Goal: Information Seeking & Learning: Learn about a topic

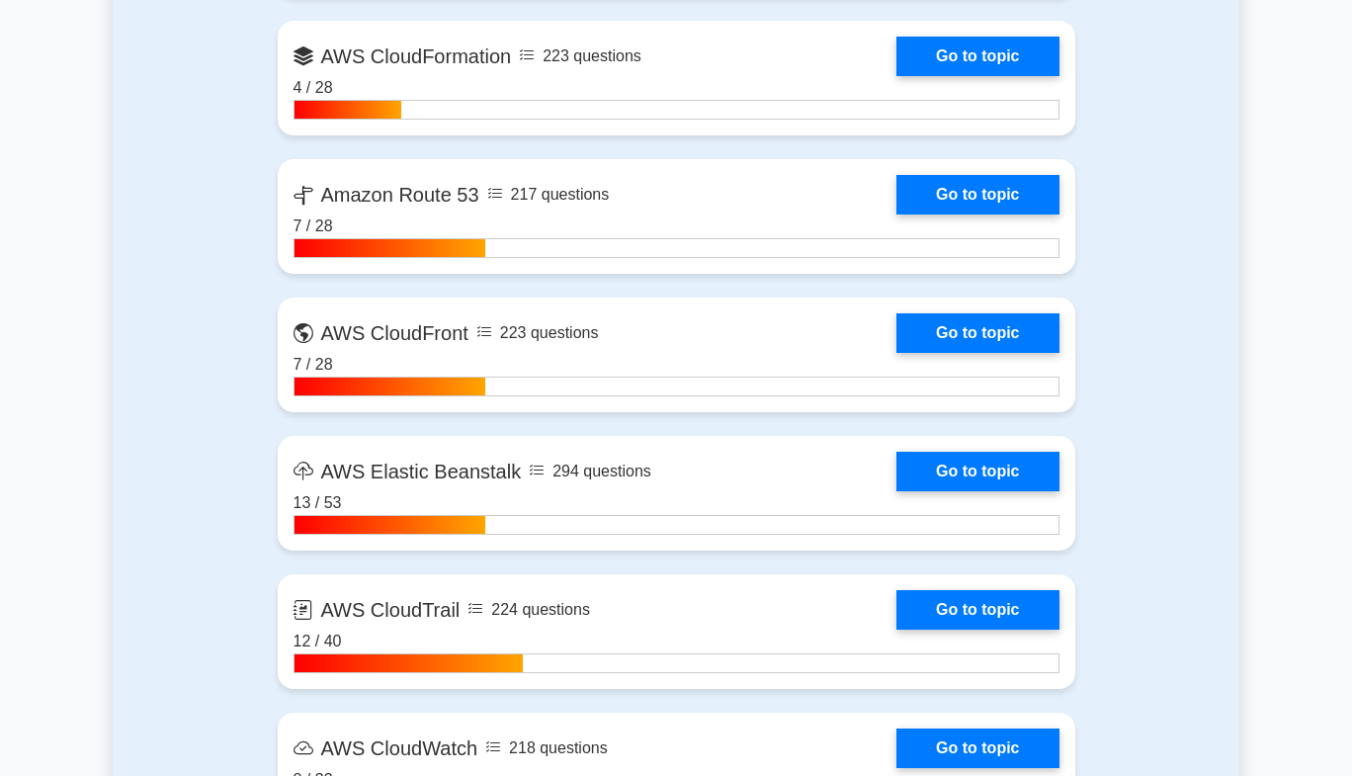
scroll to position [1835, 0]
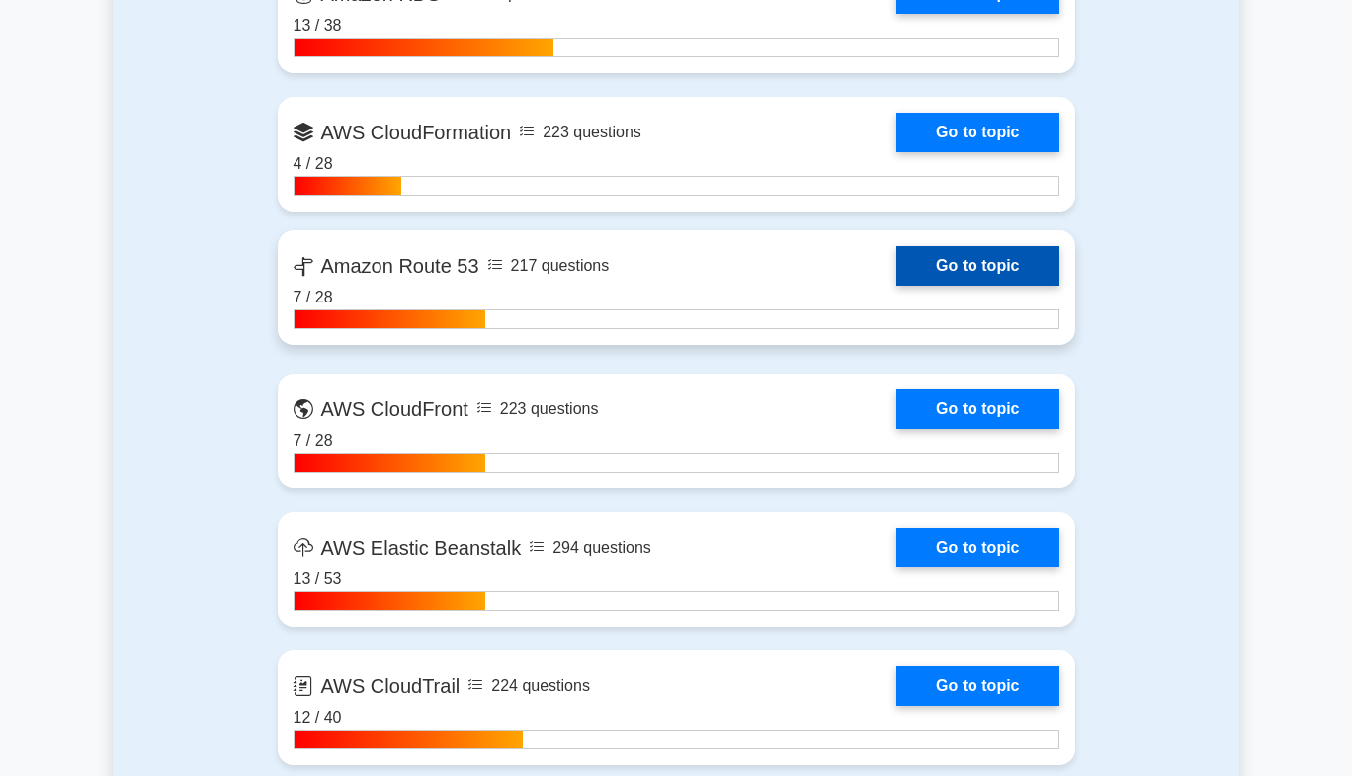
click at [941, 264] on link "Go to topic" at bounding box center [977, 266] width 162 height 40
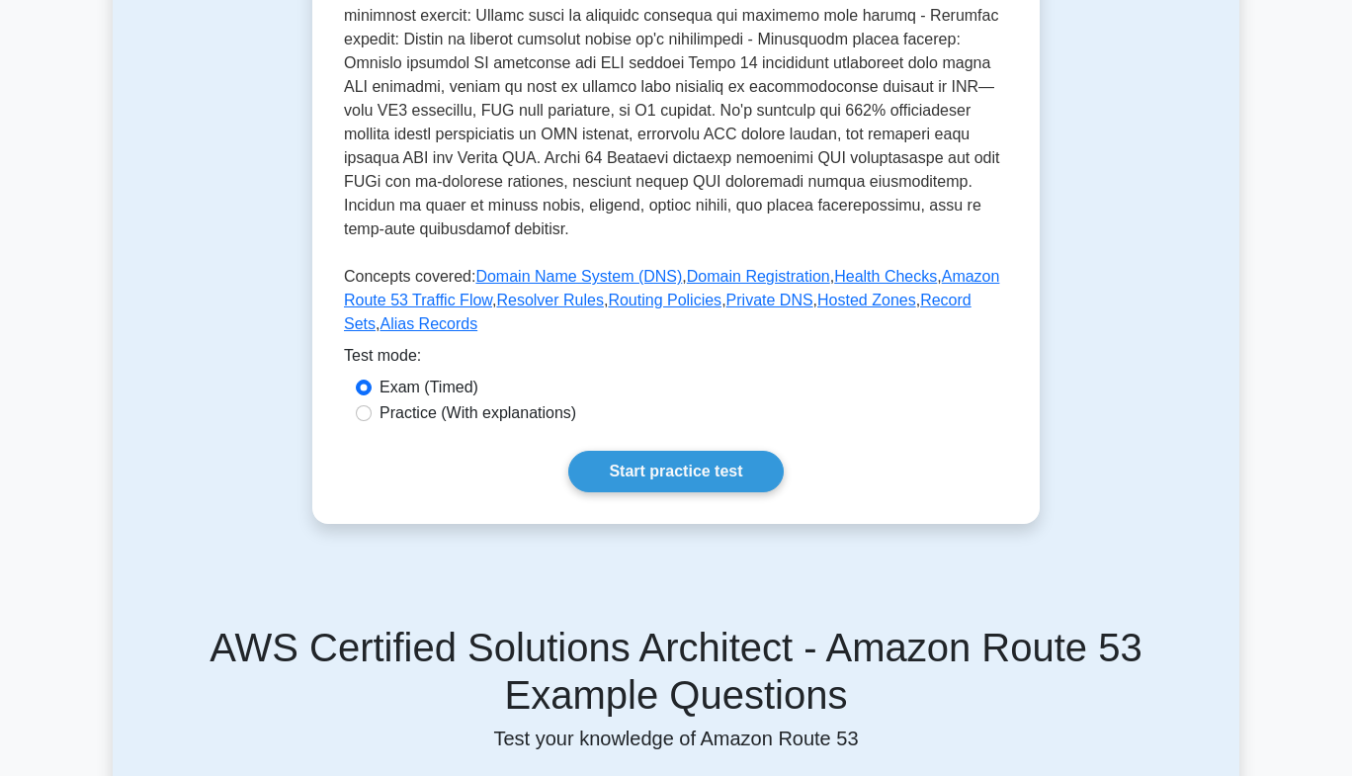
scroll to position [668, 0]
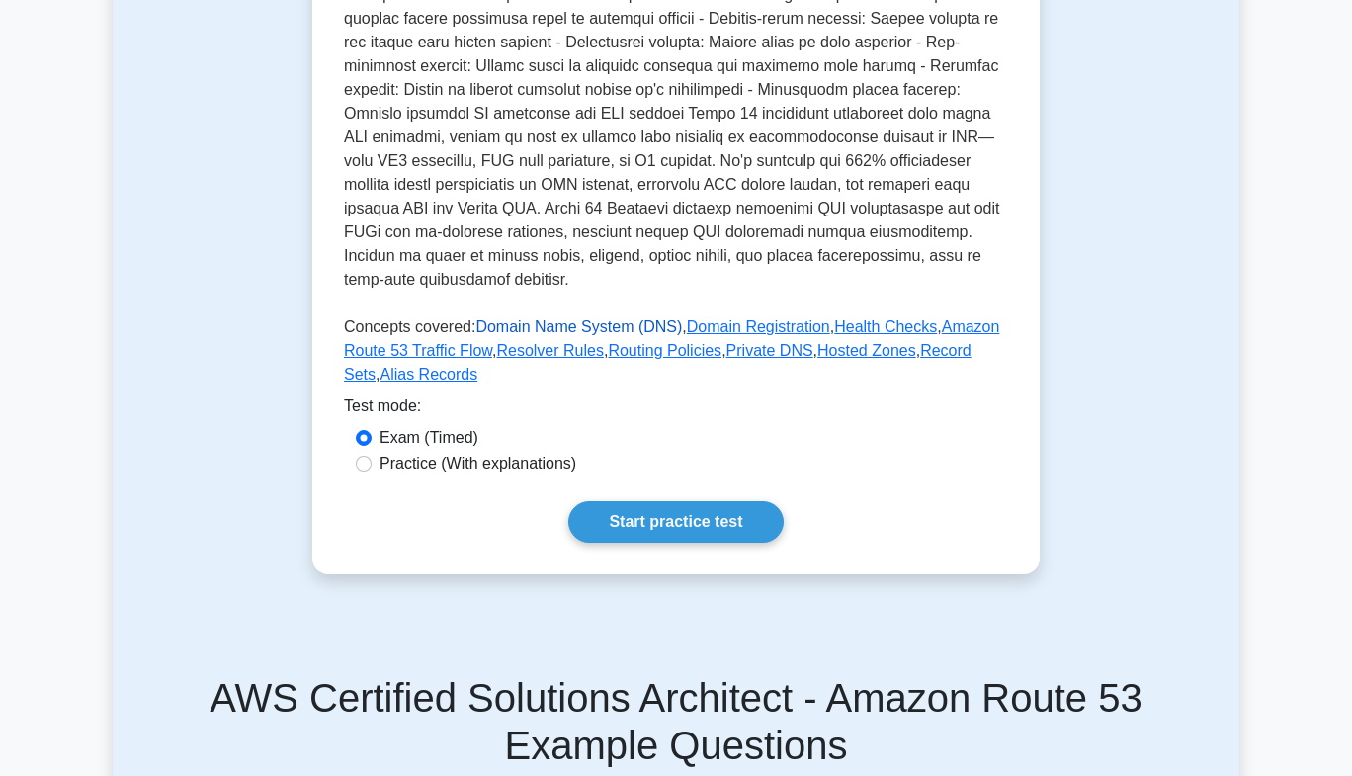
click at [537, 321] on link "Domain Name System (DNS)" at bounding box center [578, 326] width 207 height 17
click at [750, 324] on link "Domain Registration" at bounding box center [758, 326] width 143 height 17
click at [850, 327] on link "Health Checks" at bounding box center [885, 326] width 103 height 17
click at [967, 328] on link "Amazon Route 53 Traffic Flow" at bounding box center [671, 338] width 655 height 41
click at [557, 355] on link "Resolver Rules" at bounding box center [549, 350] width 107 height 17
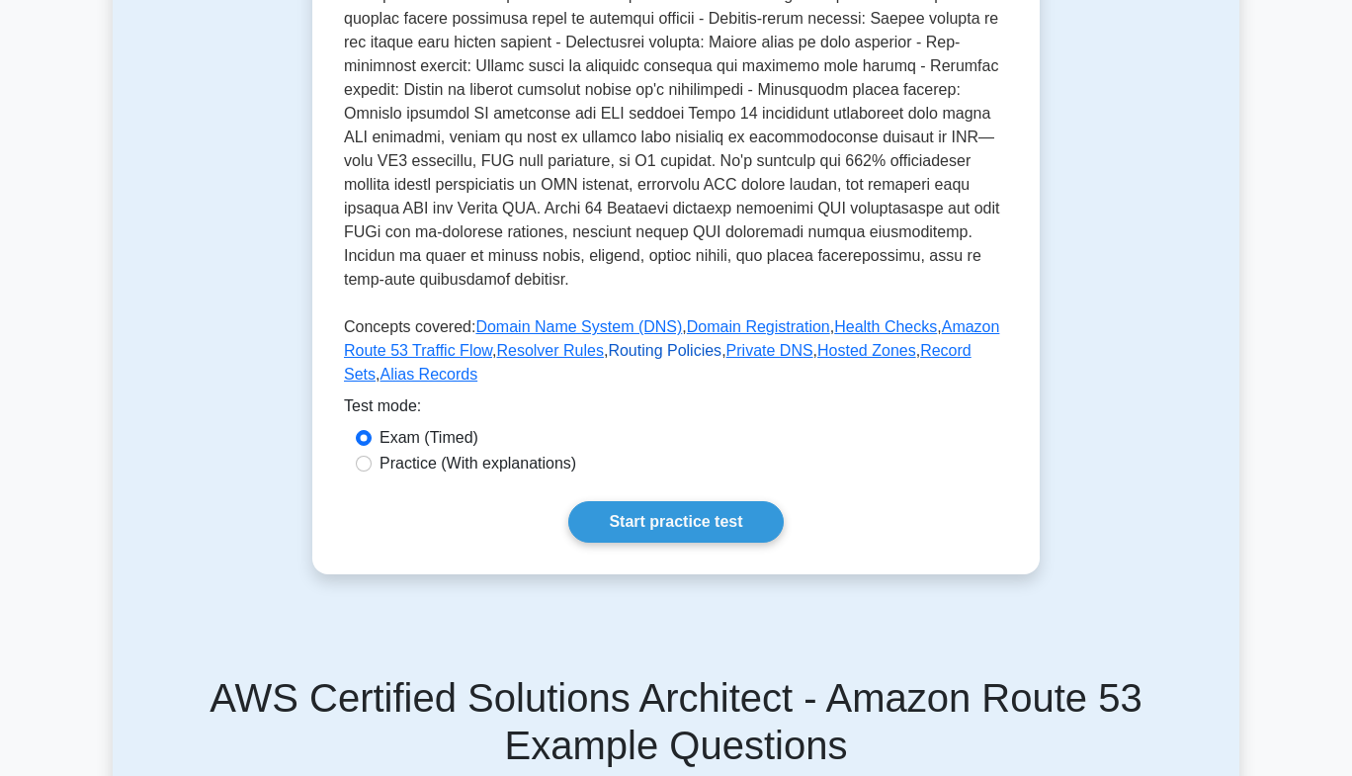
click at [639, 350] on link "Routing Policies" at bounding box center [665, 350] width 114 height 17
click at [778, 359] on link "Private DNS" at bounding box center [769, 350] width 87 height 17
click at [792, 354] on link "Private DNS" at bounding box center [769, 350] width 87 height 17
click at [854, 349] on link "Hosted Zones" at bounding box center [866, 350] width 99 height 17
click at [954, 355] on link "Record Sets" at bounding box center [658, 362] width 628 height 41
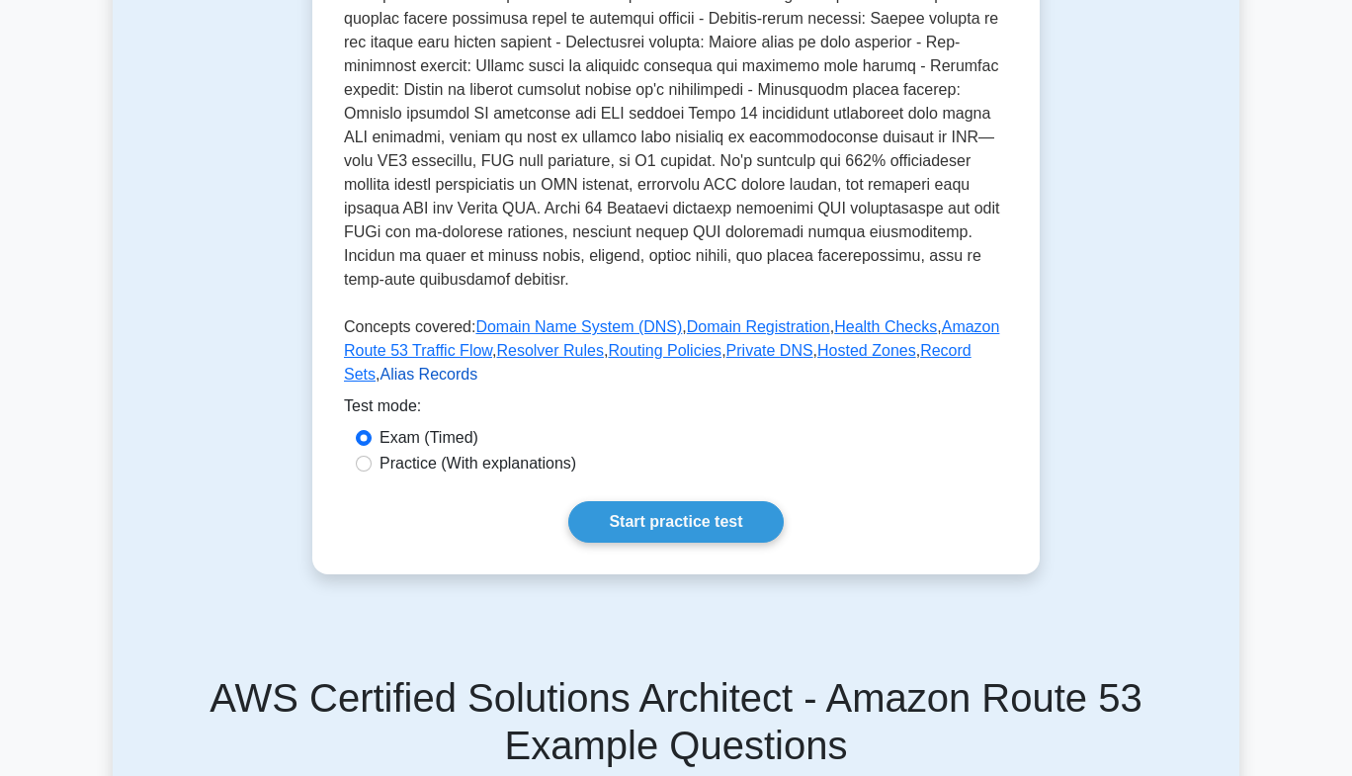
click at [458, 381] on link "Alias Records" at bounding box center [429, 374] width 98 height 17
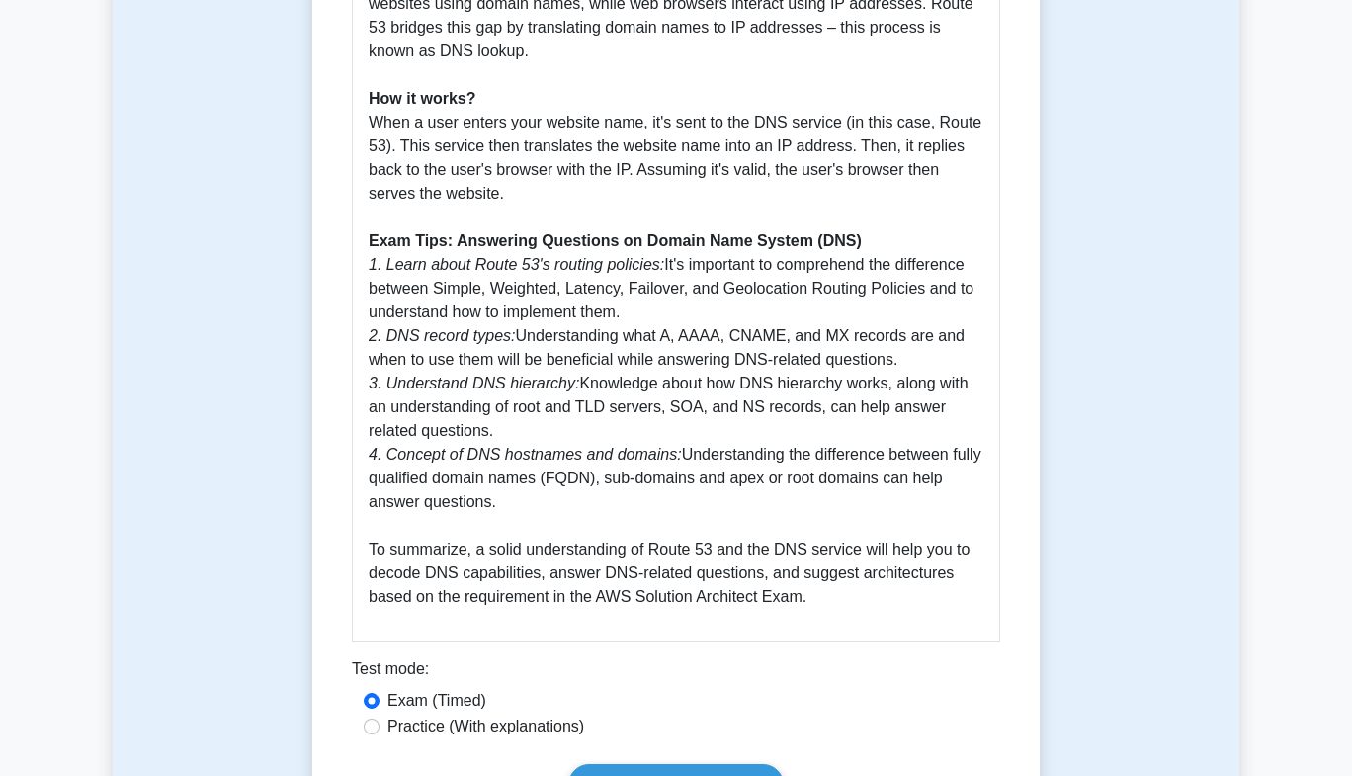
scroll to position [909, 0]
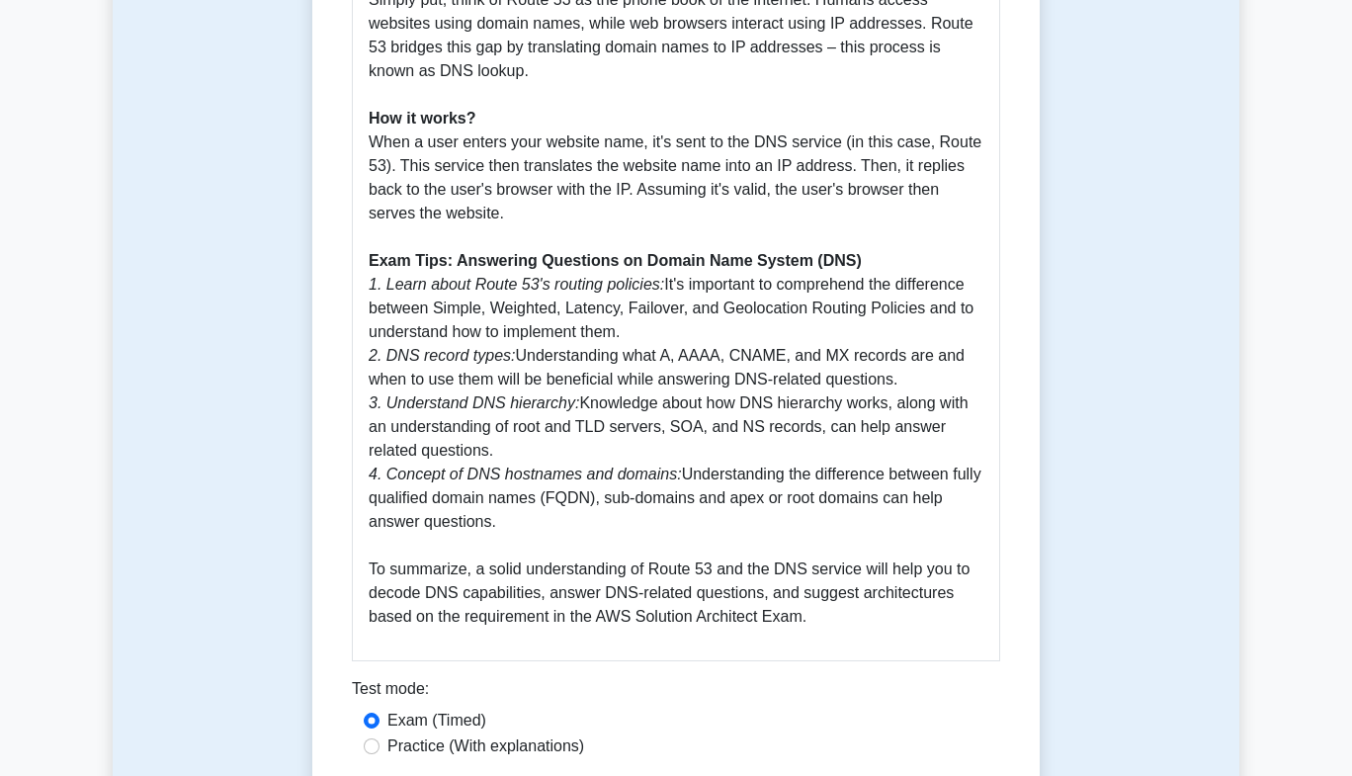
drag, startPoint x: 685, startPoint y: 470, endPoint x: 732, endPoint y: 529, distance: 75.2
click at [732, 529] on p "Amazon Route 53 is a scalable cloud Domain Name System (DNS) web service. It is…" at bounding box center [676, 190] width 615 height 878
copy p "Understanding the difference between fully qualified domain names (FQDN), sub-d…"
click at [720, 476] on p "Amazon Route 53 is a scalable cloud Domain Name System (DNS) web service. It is…" at bounding box center [676, 190] width 615 height 878
click at [521, 524] on p "Amazon Route 53 is a scalable cloud Domain Name System (DNS) web service. It is…" at bounding box center [676, 190] width 615 height 878
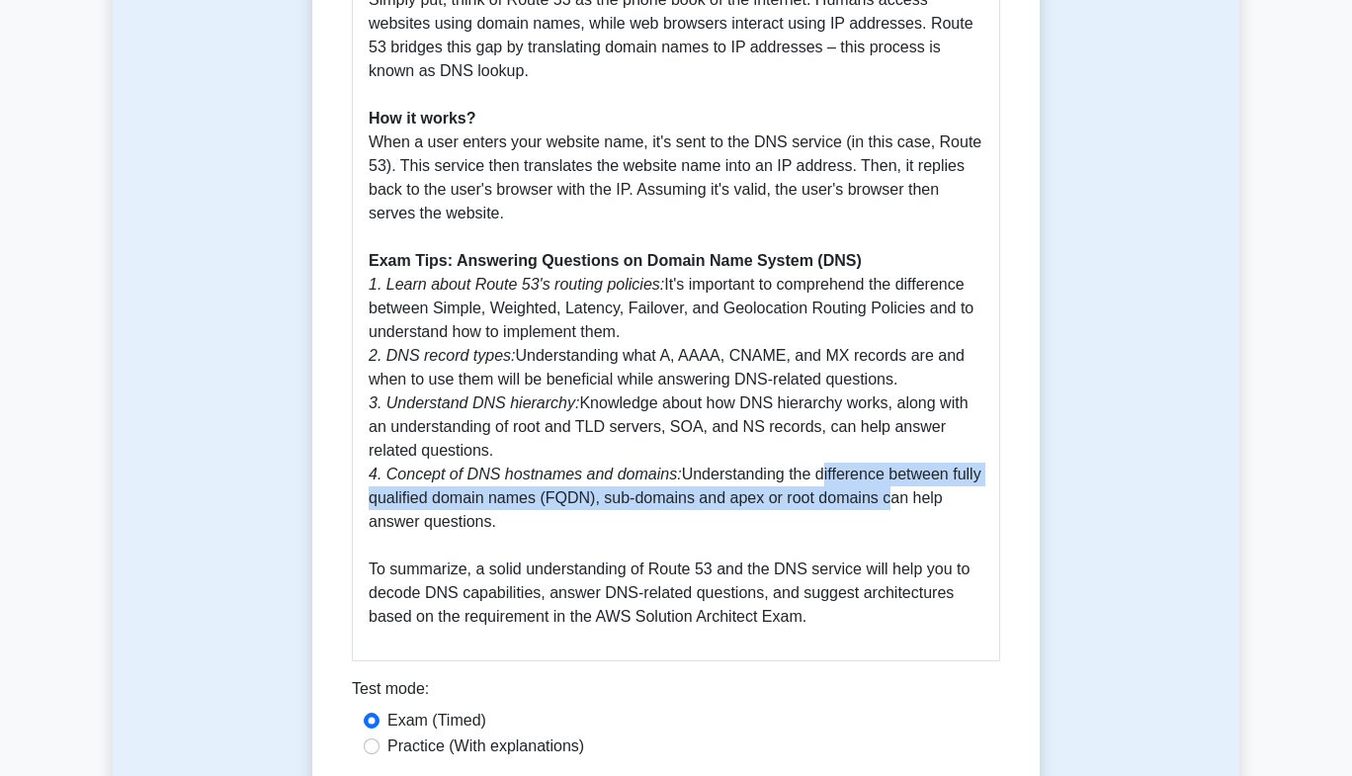
drag, startPoint x: 819, startPoint y: 473, endPoint x: 878, endPoint y: 498, distance: 63.3
click at [878, 498] on p "Amazon Route 53 is a scalable cloud Domain Name System (DNS) web service. It is…" at bounding box center [676, 190] width 615 height 878
copy p "difference between fully qualified domain names (FQDN), sub-domains and apex or…"
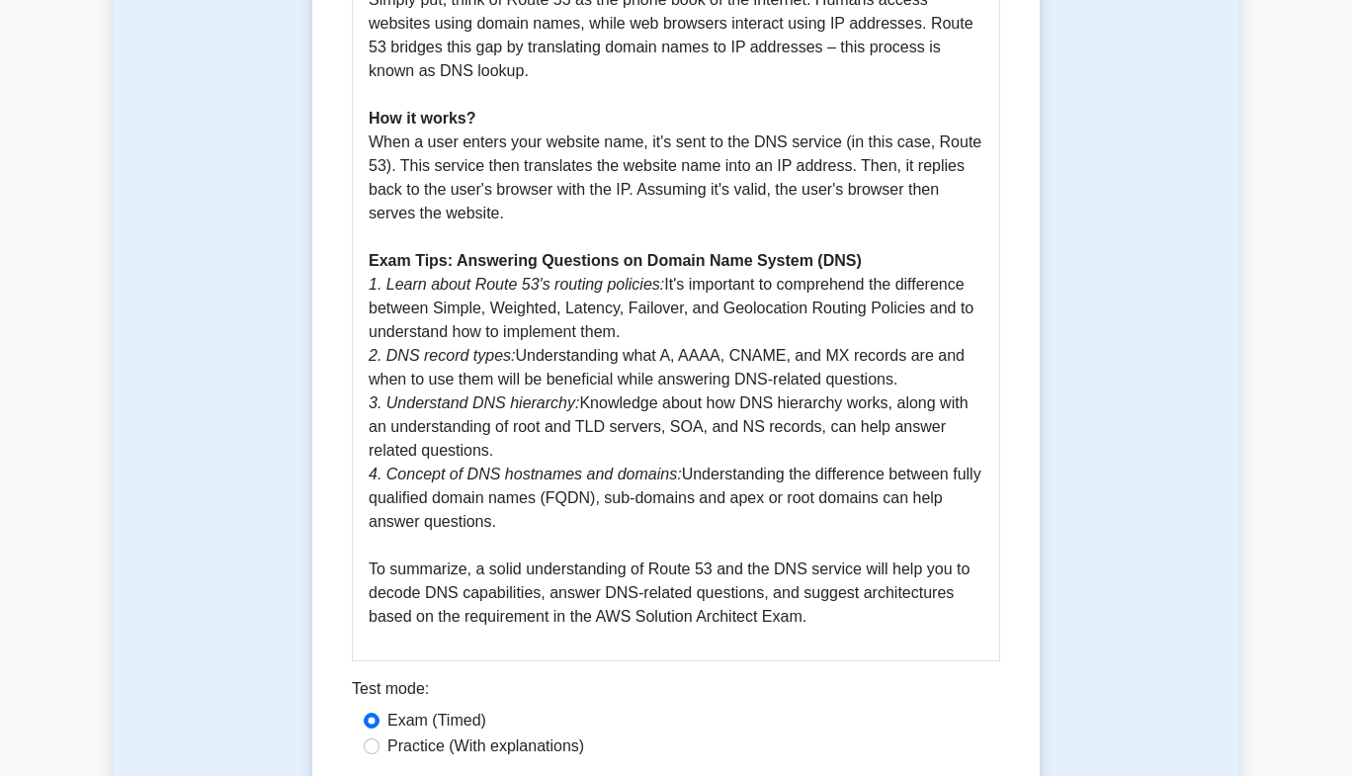
click at [614, 334] on p "Amazon Route 53 is a scalable cloud Domain Name System (DNS) web service. It is…" at bounding box center [676, 190] width 615 height 878
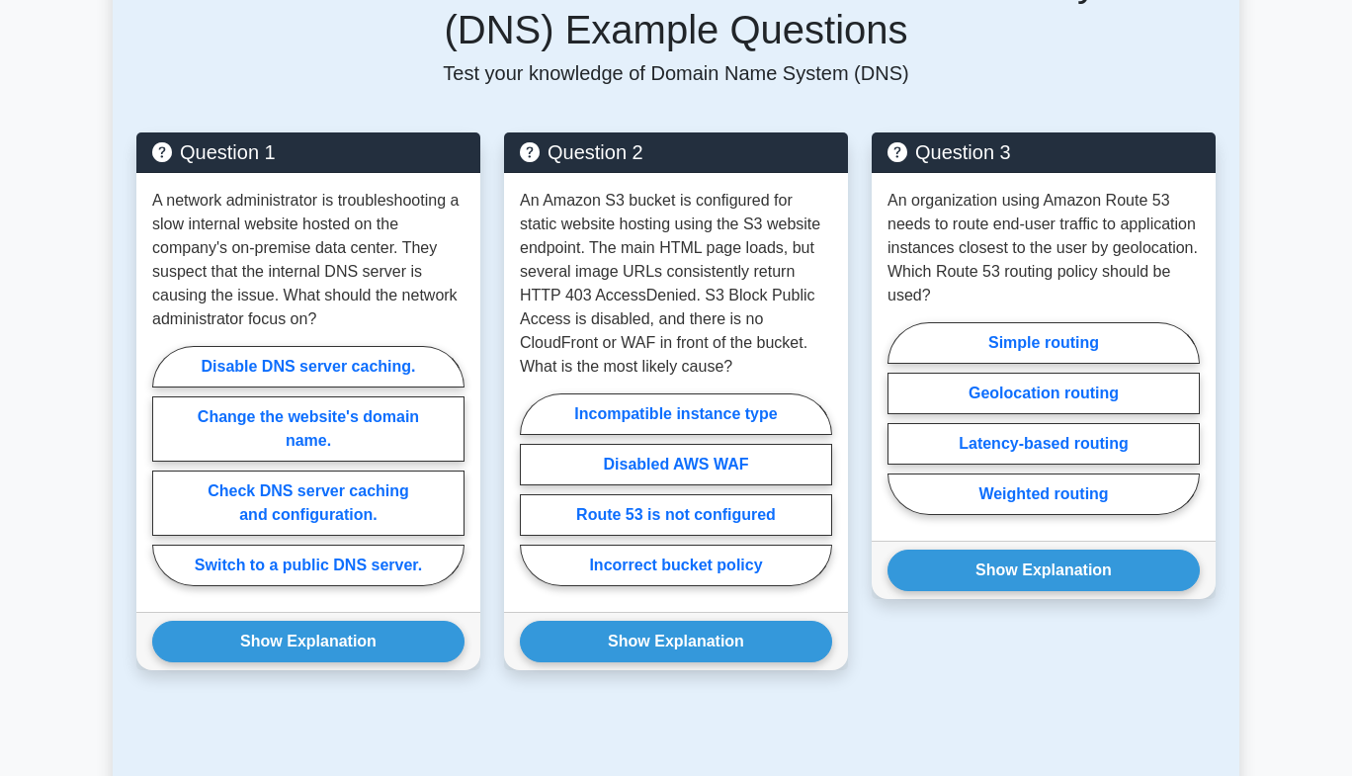
scroll to position [1913, 0]
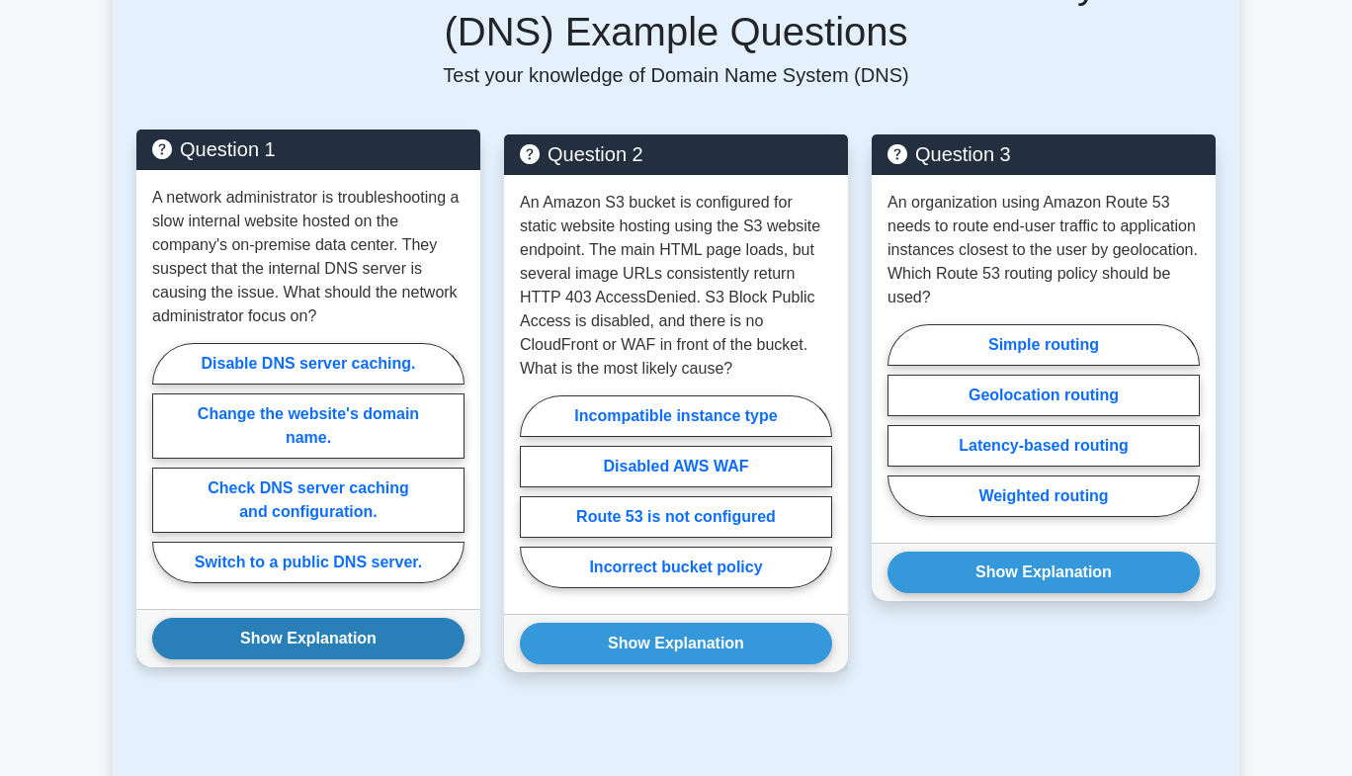
click at [326, 650] on button "Show Explanation" at bounding box center [308, 639] width 312 height 42
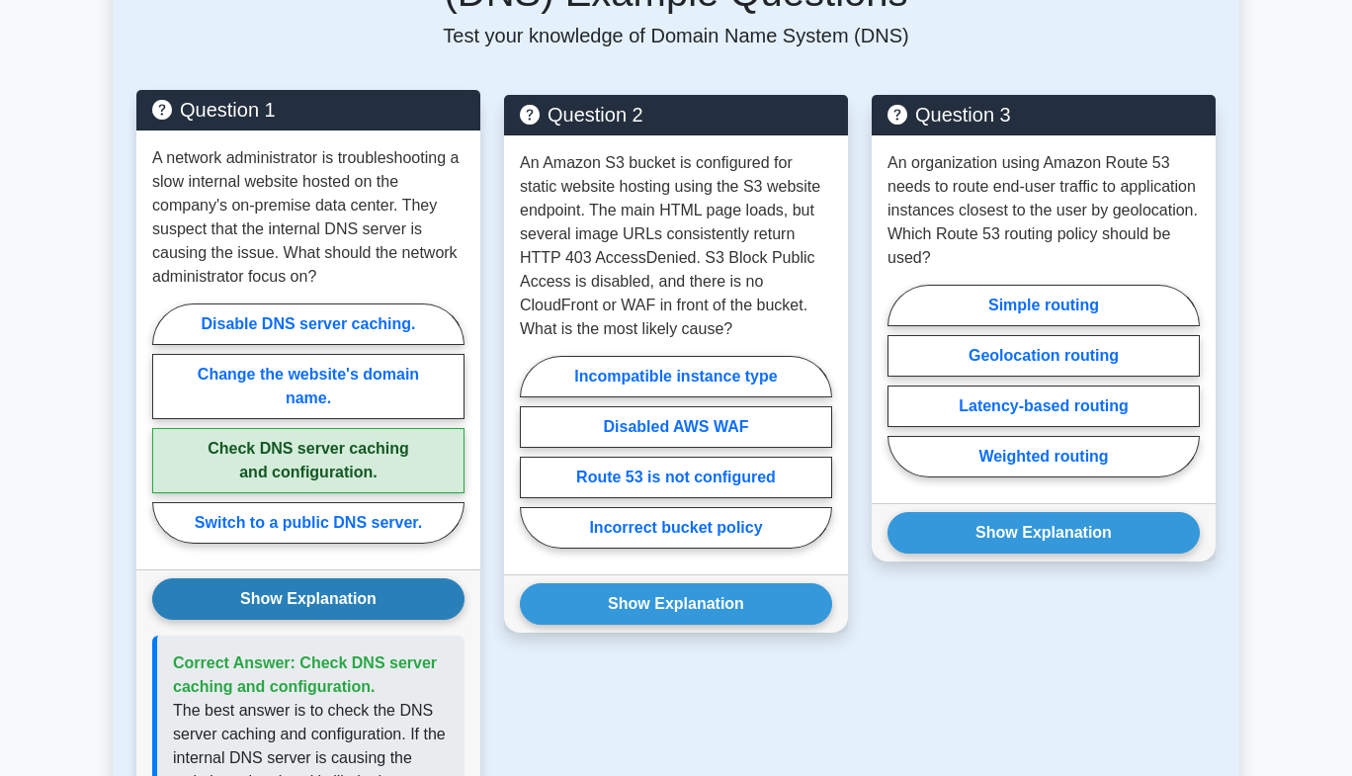
scroll to position [1945, 0]
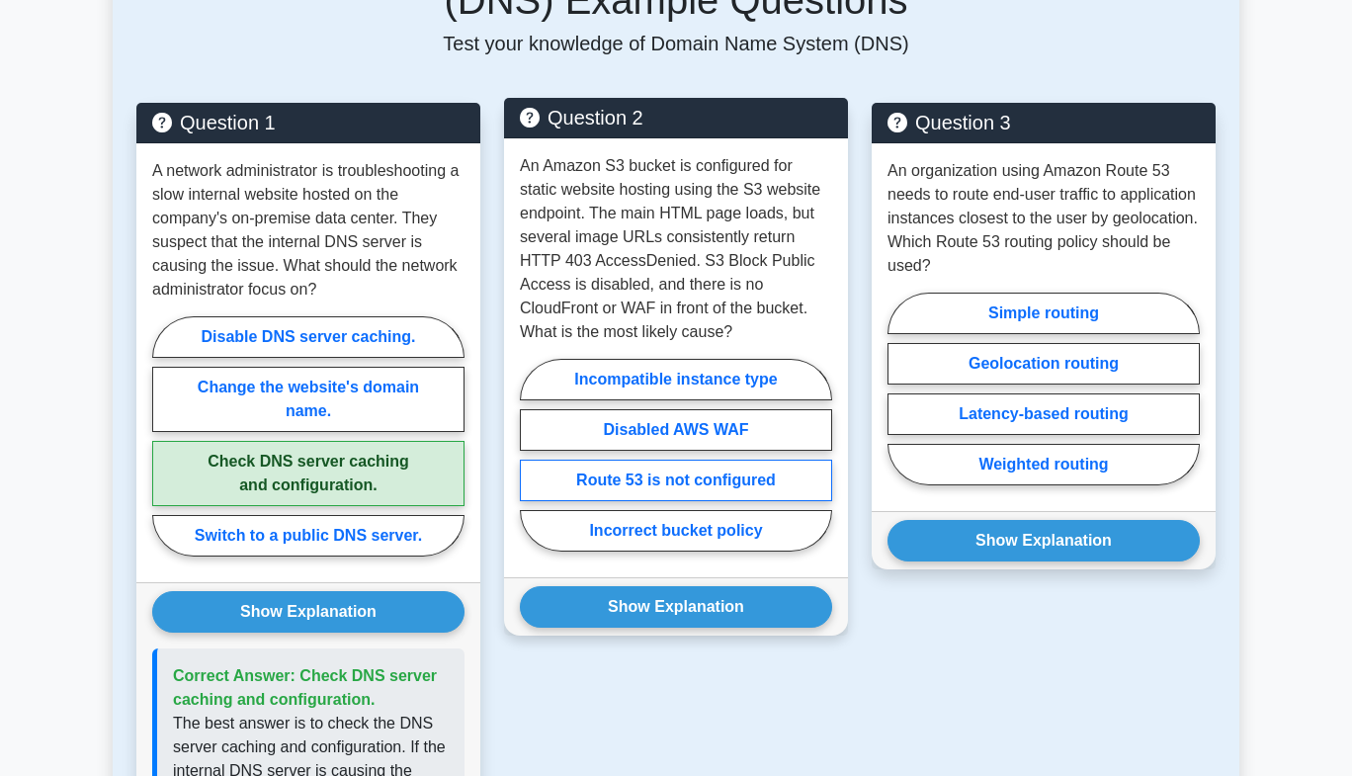
click at [632, 478] on label "Route 53 is not configured" at bounding box center [676, 481] width 312 height 42
click at [533, 467] on input "Route 53 is not configured" at bounding box center [526, 461] width 13 height 13
radio input "true"
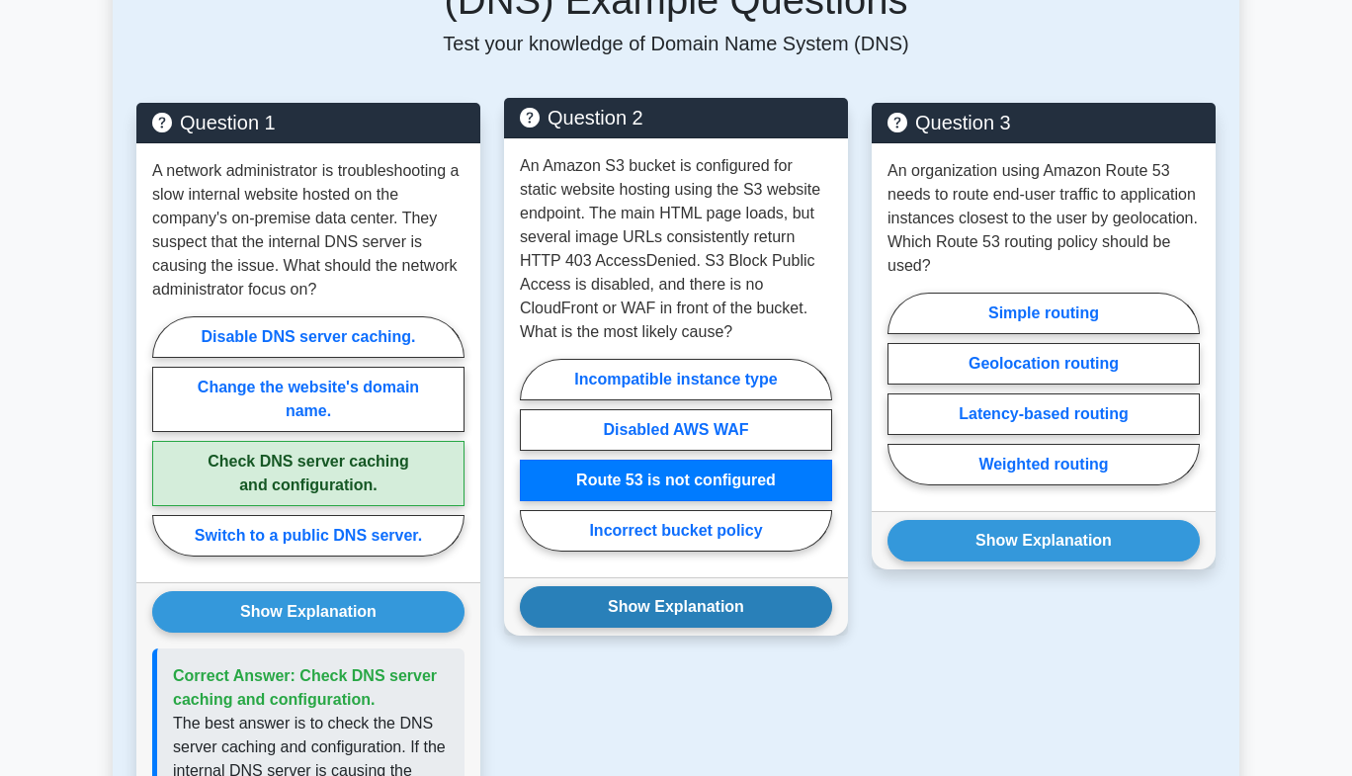
click at [666, 609] on button "Show Explanation" at bounding box center [676, 607] width 312 height 42
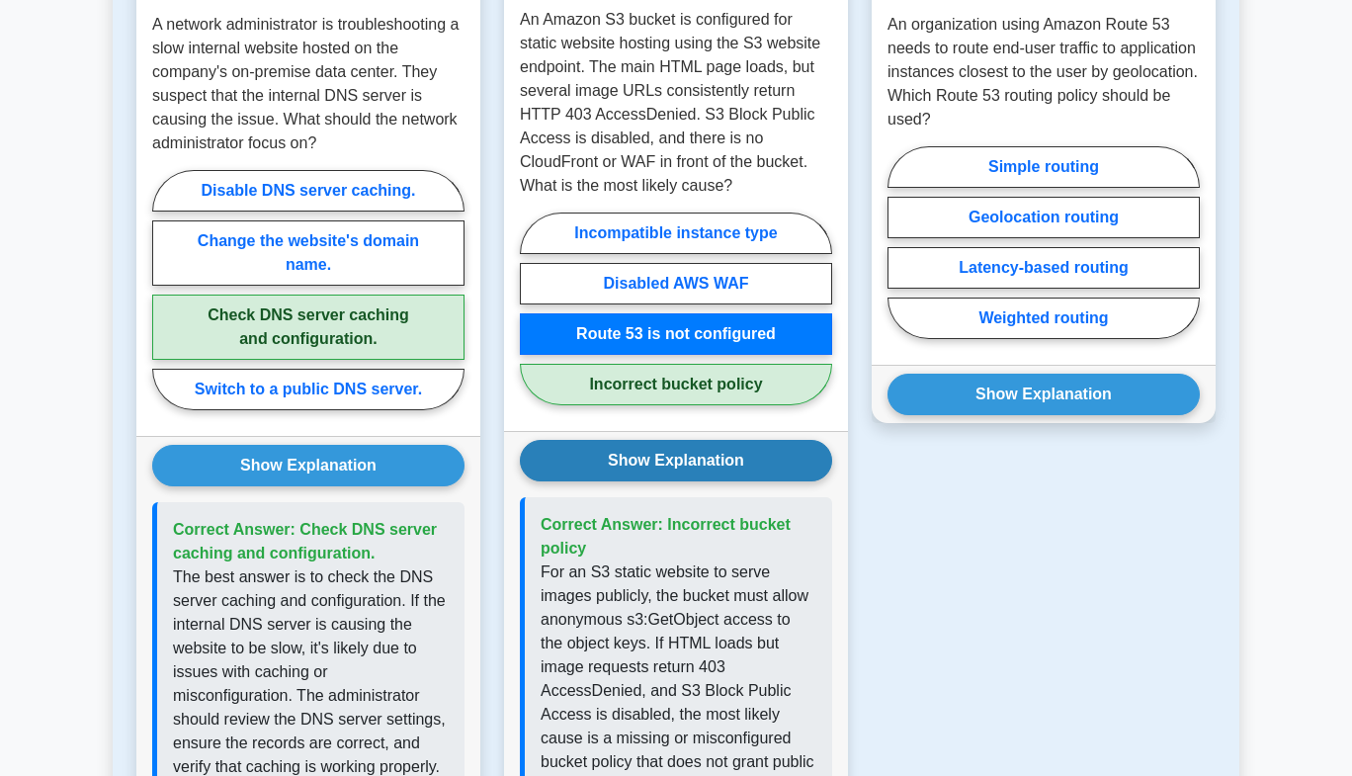
scroll to position [2126, 0]
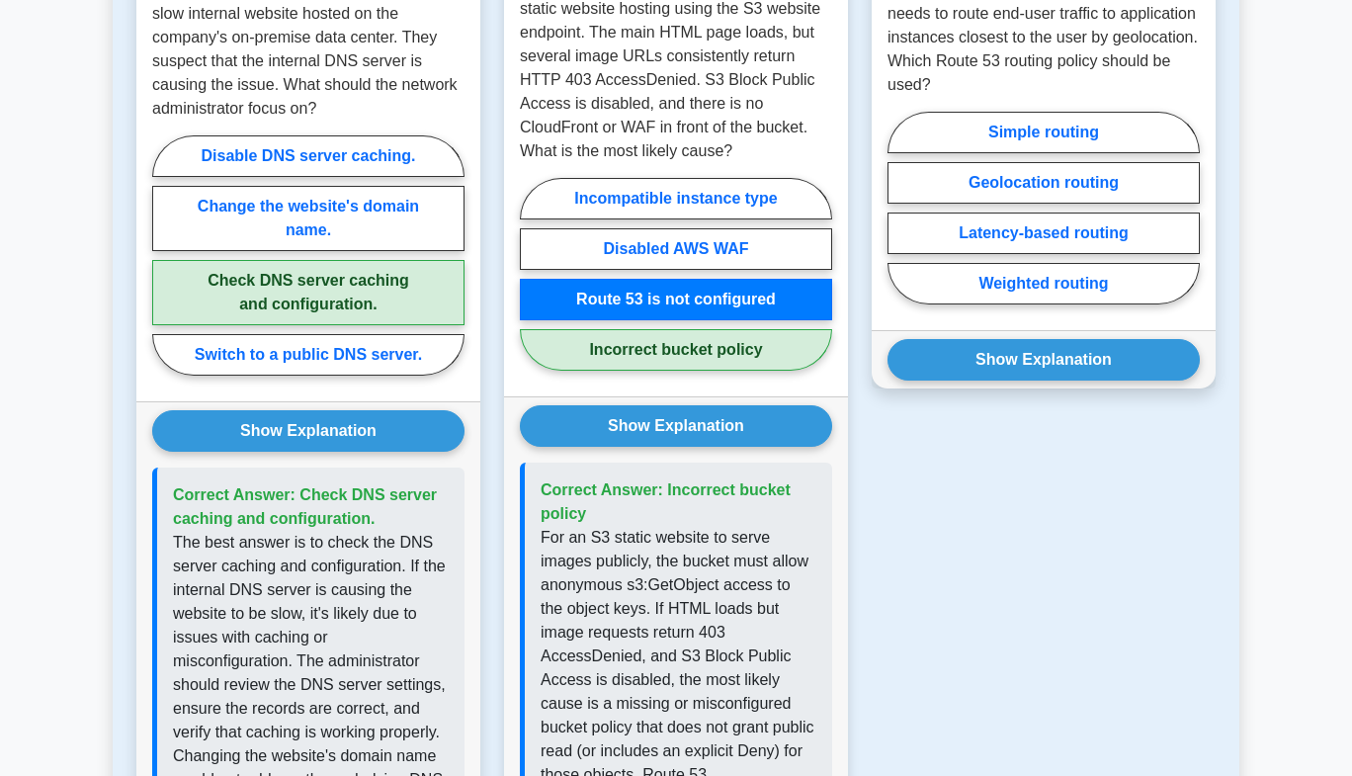
click at [703, 357] on label "Incorrect bucket policy" at bounding box center [676, 350] width 312 height 42
click at [533, 287] on input "Incorrect bucket policy" at bounding box center [526, 280] width 13 height 13
radio input "true"
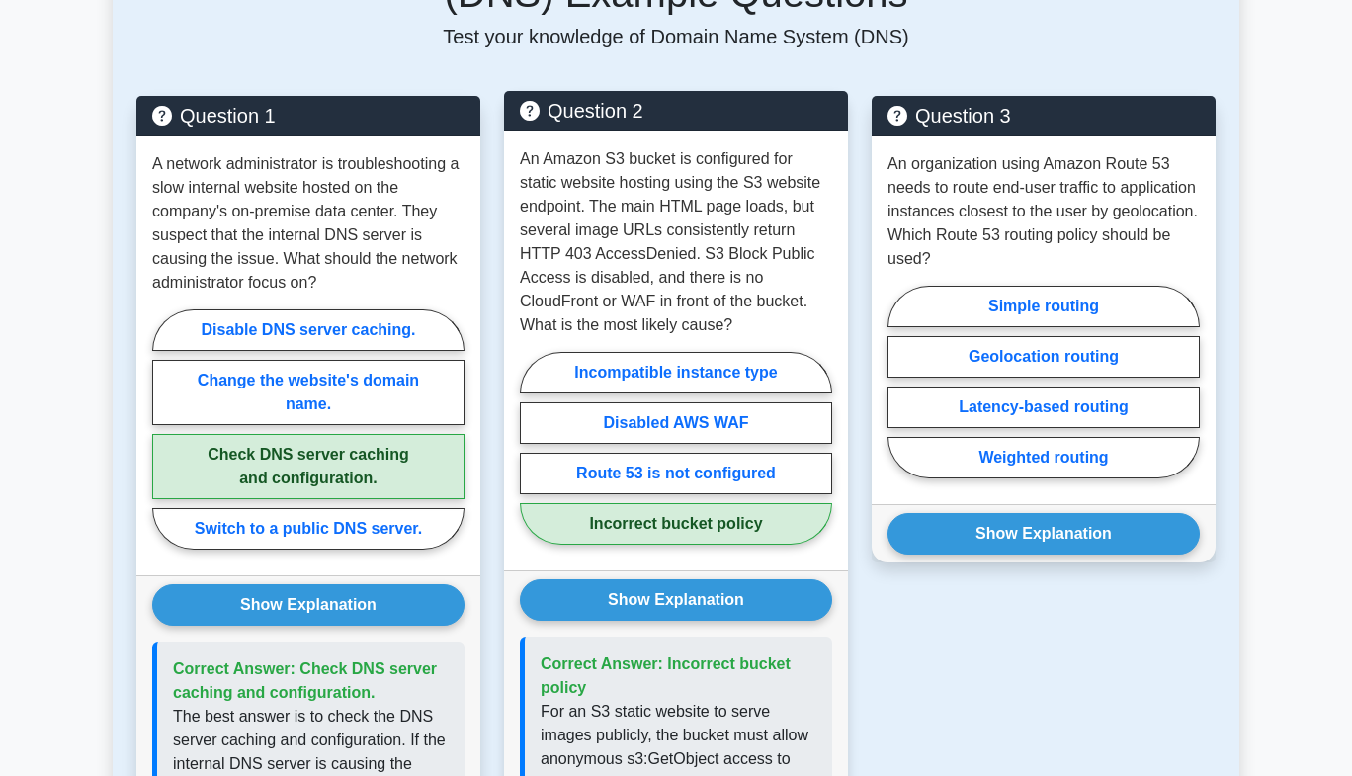
scroll to position [1907, 0]
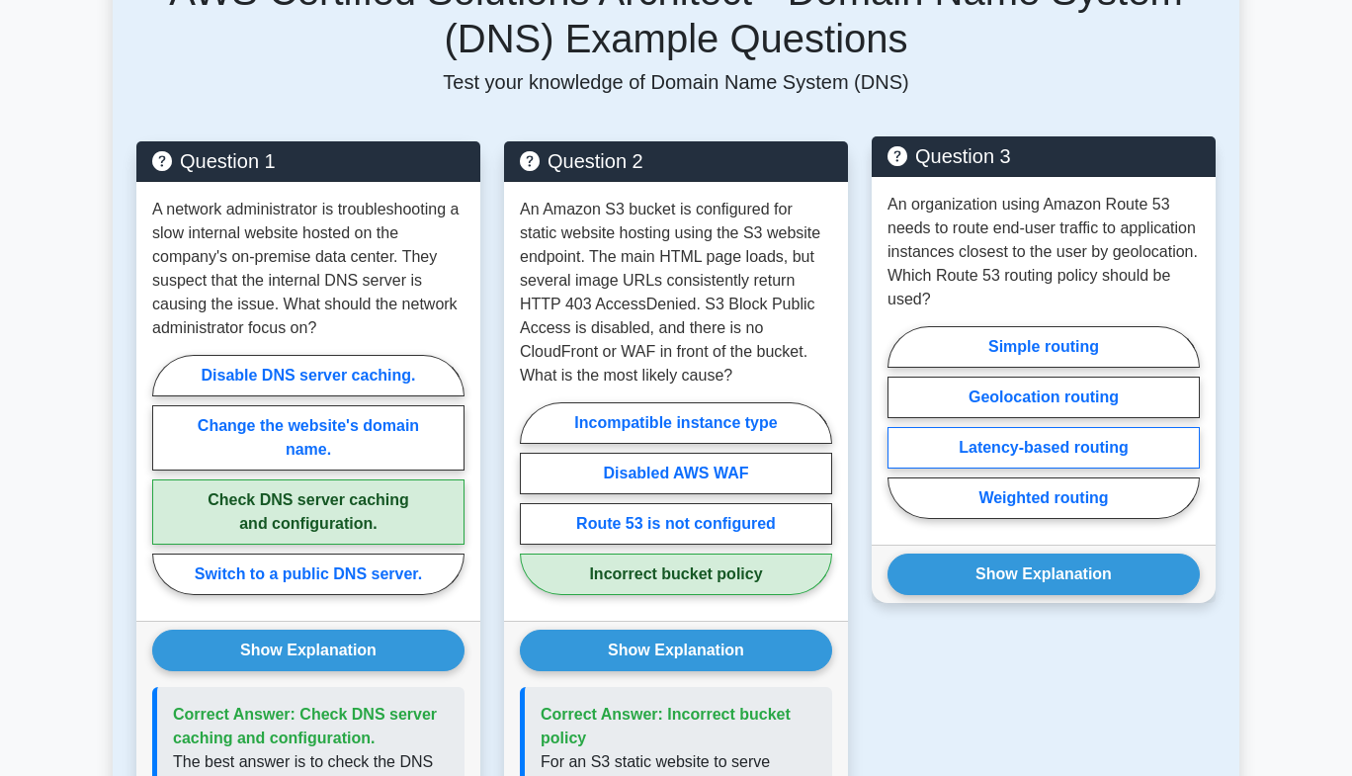
click at [1020, 438] on label "Latency-based routing" at bounding box center [1044, 448] width 312 height 42
click at [900, 435] on input "Latency-based routing" at bounding box center [894, 428] width 13 height 13
radio input "true"
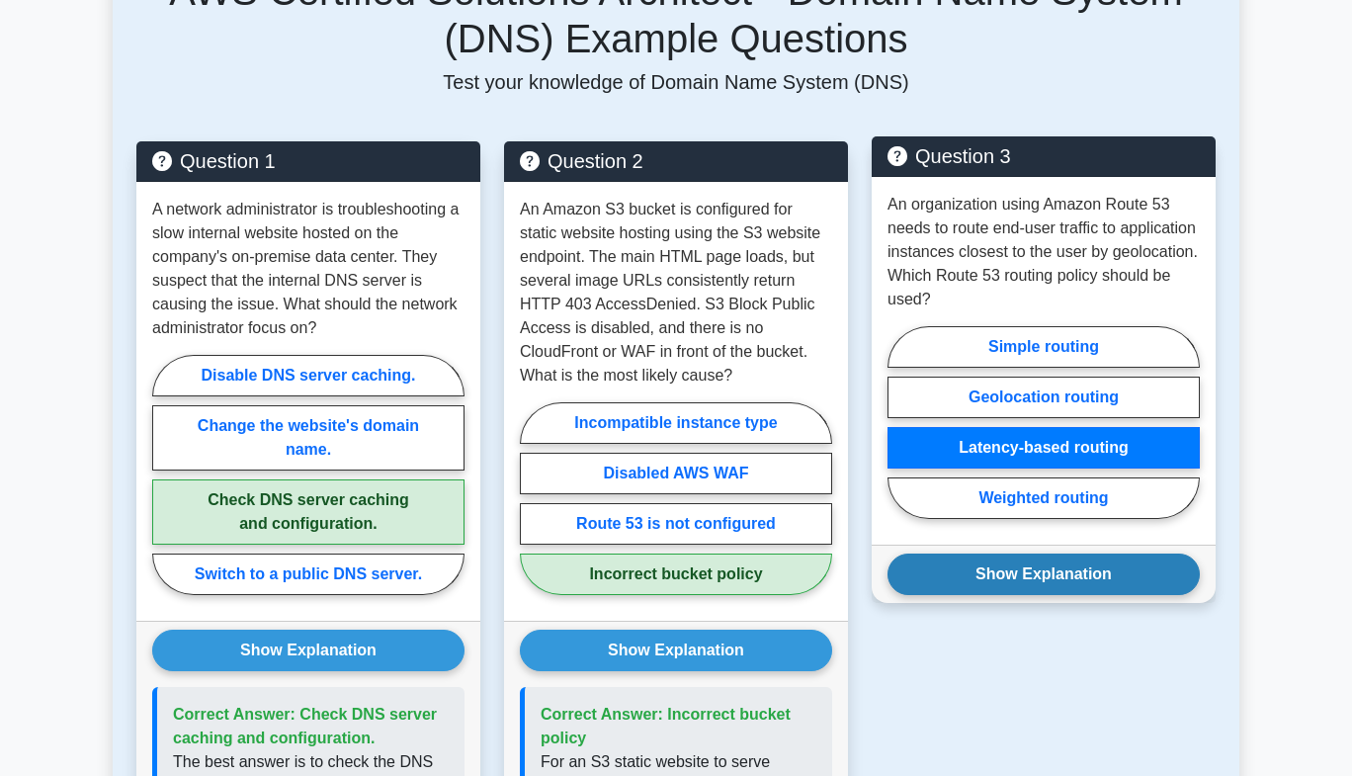
click at [1026, 577] on button "Show Explanation" at bounding box center [1044, 574] width 312 height 42
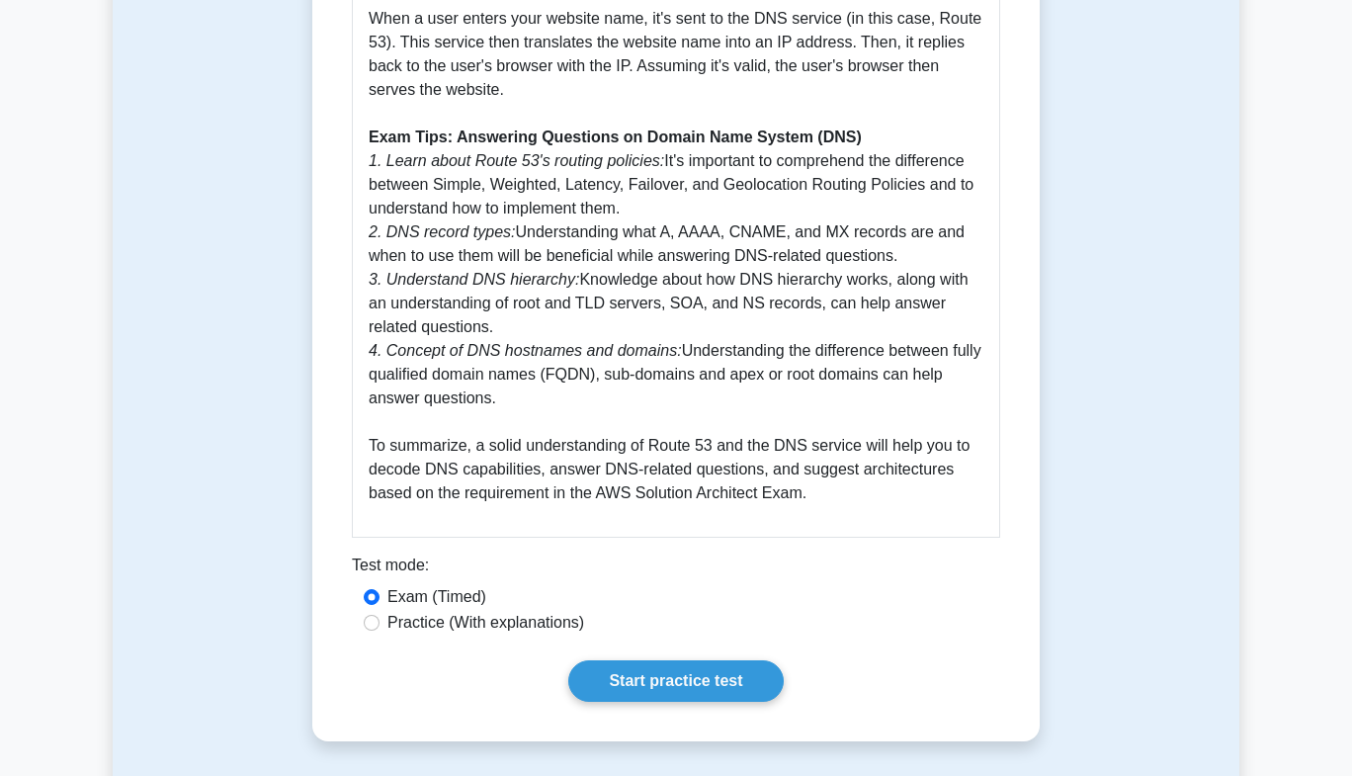
scroll to position [1027, 0]
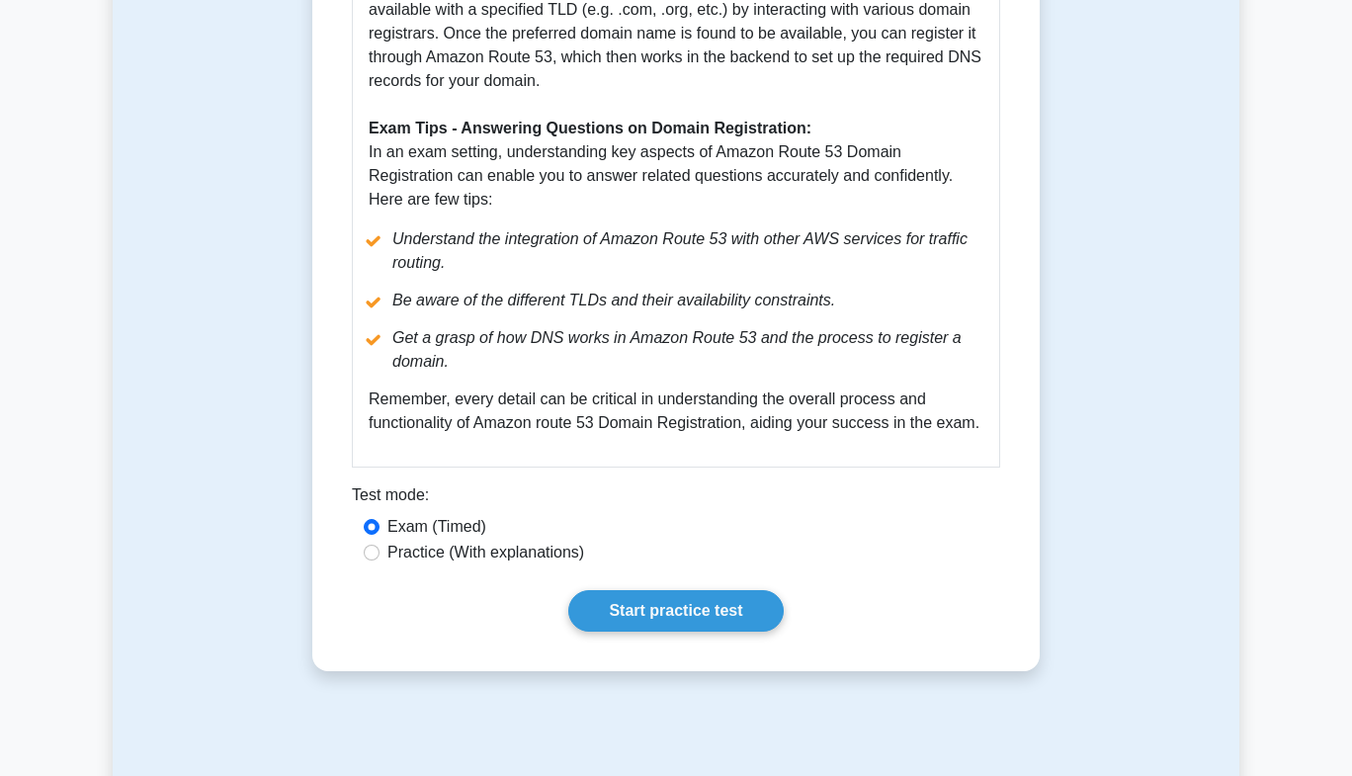
scroll to position [940, 0]
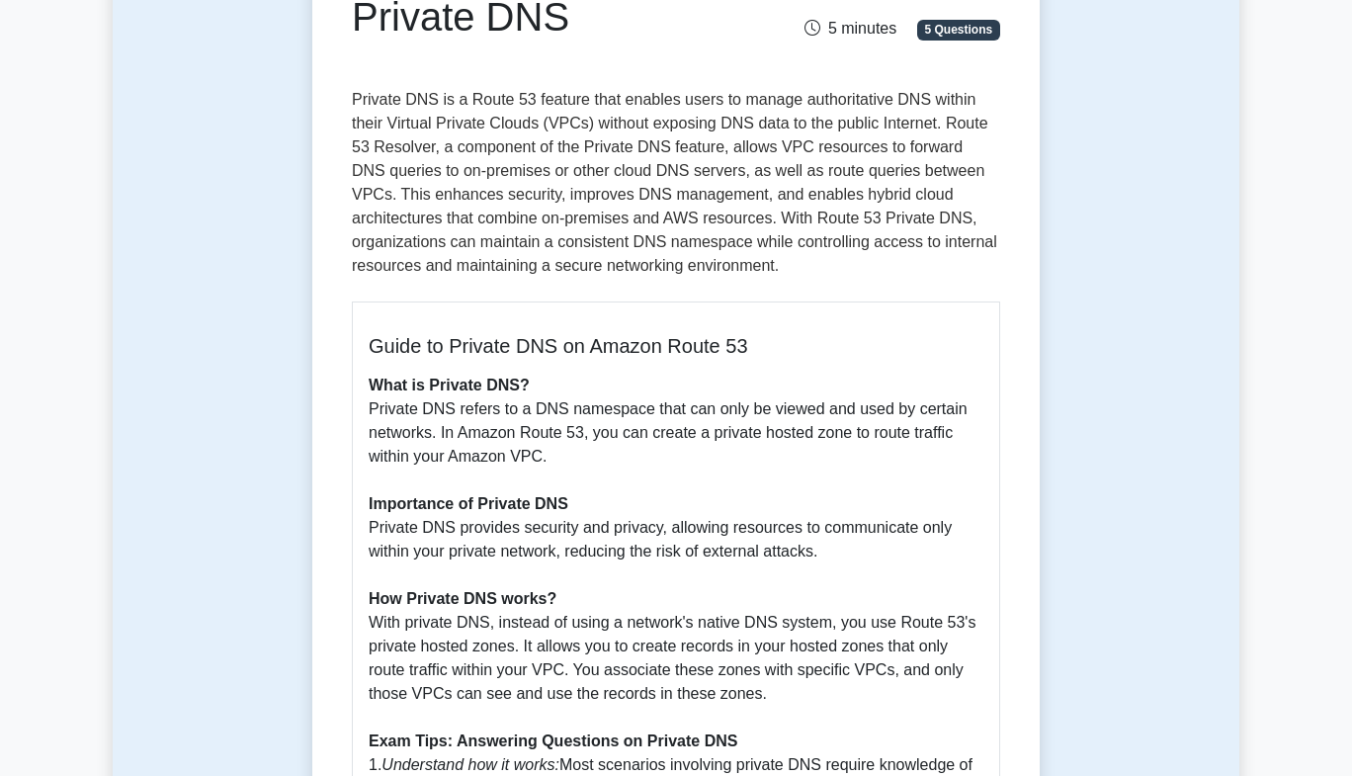
scroll to position [308, 0]
